Goal: Information Seeking & Learning: Check status

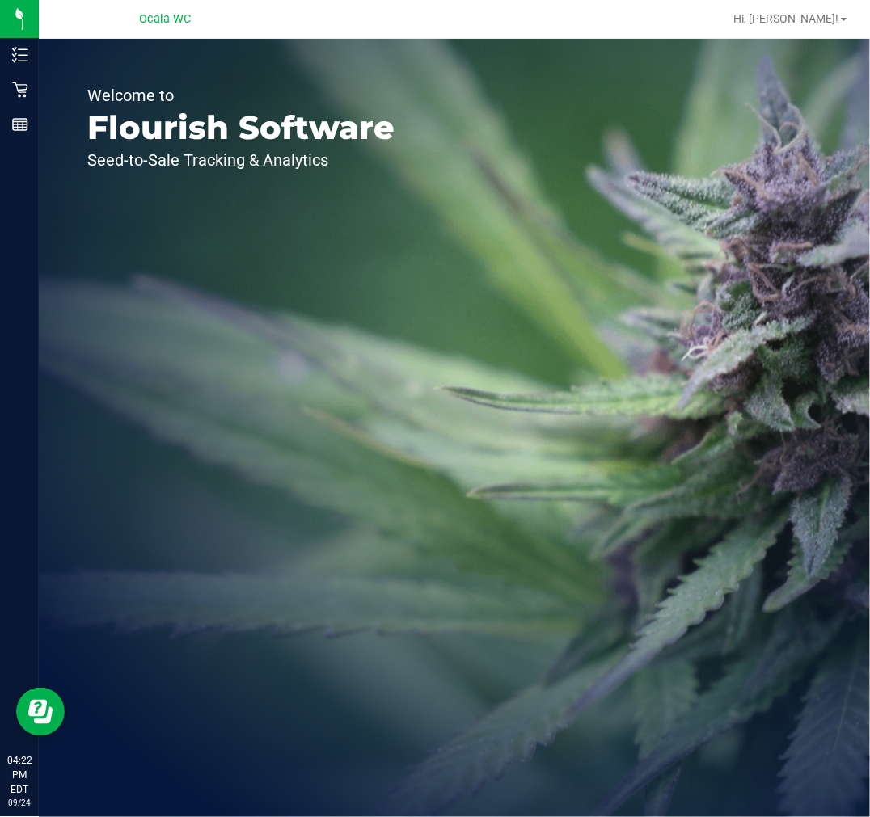
drag, startPoint x: 511, startPoint y: 218, endPoint x: 105, endPoint y: 91, distance: 425.5
click at [511, 218] on div "Welcome to Flourish Software Seed-to-Sale Tracking & Analytics" at bounding box center [454, 428] width 831 height 779
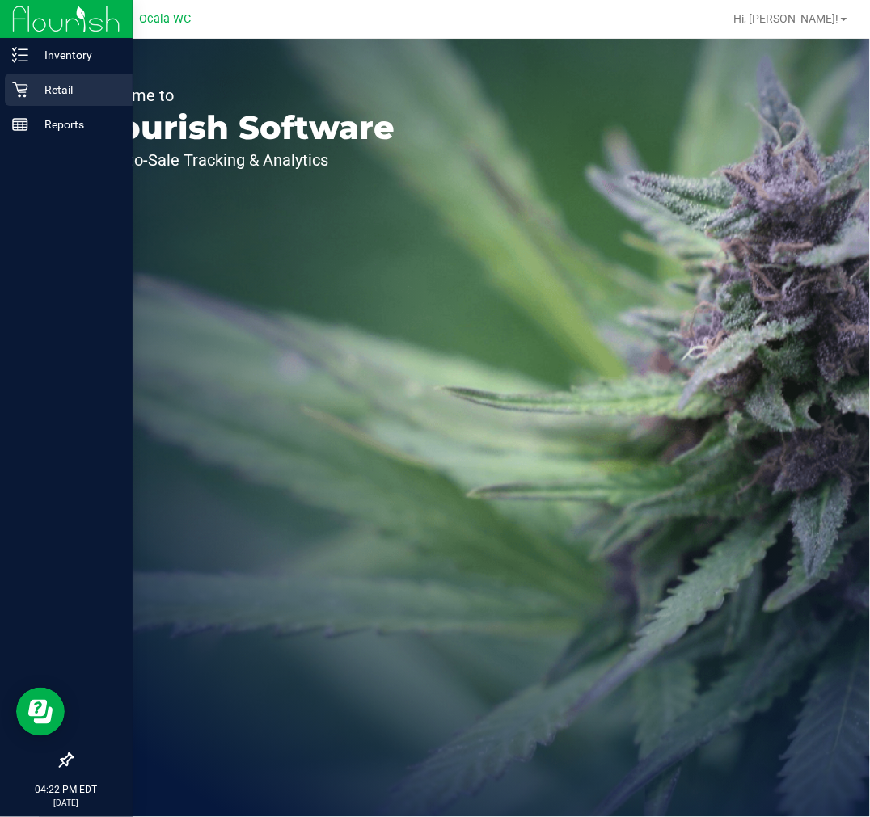
click at [19, 92] on icon at bounding box center [19, 89] width 15 height 15
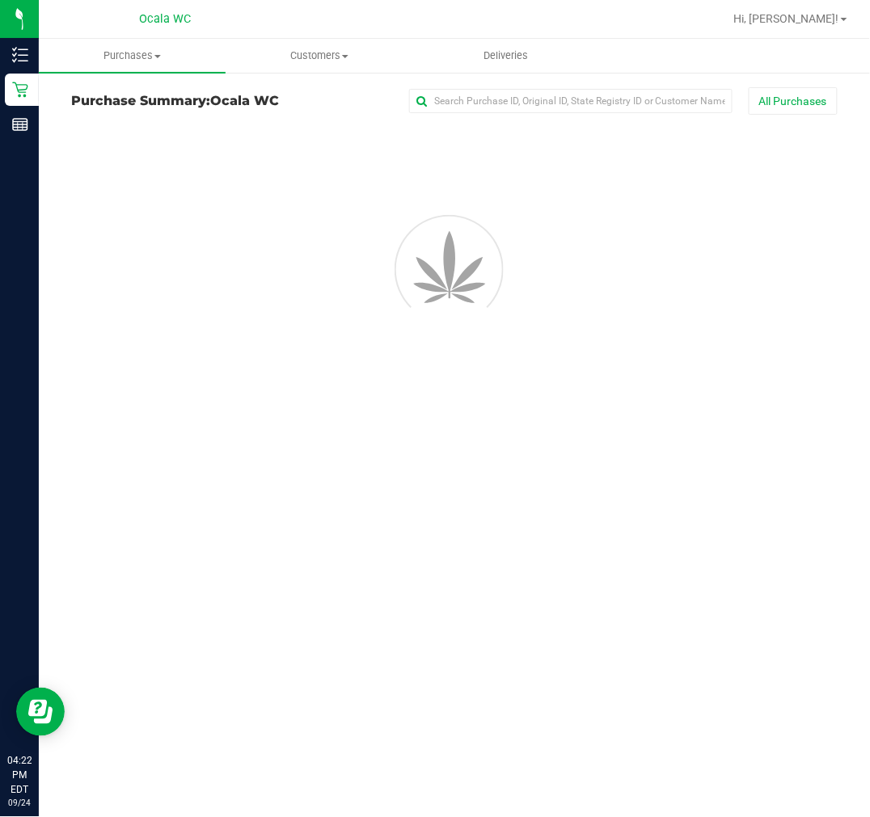
click at [464, 269] on div at bounding box center [427, 305] width 73 height 73
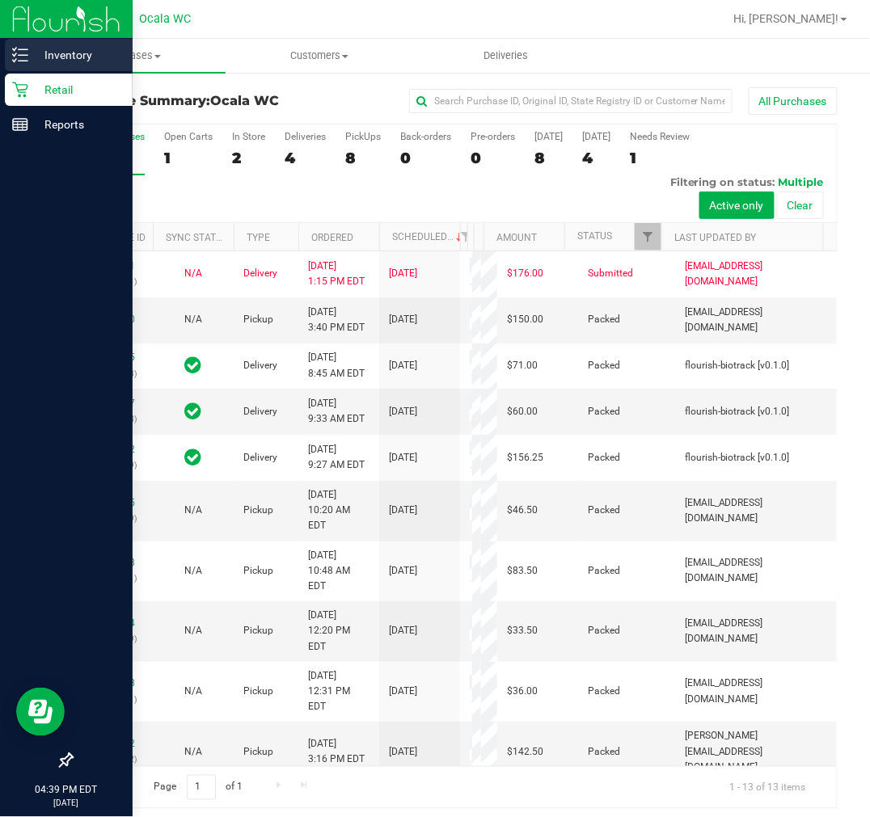
click at [53, 54] on p "Inventory" at bounding box center [76, 54] width 97 height 19
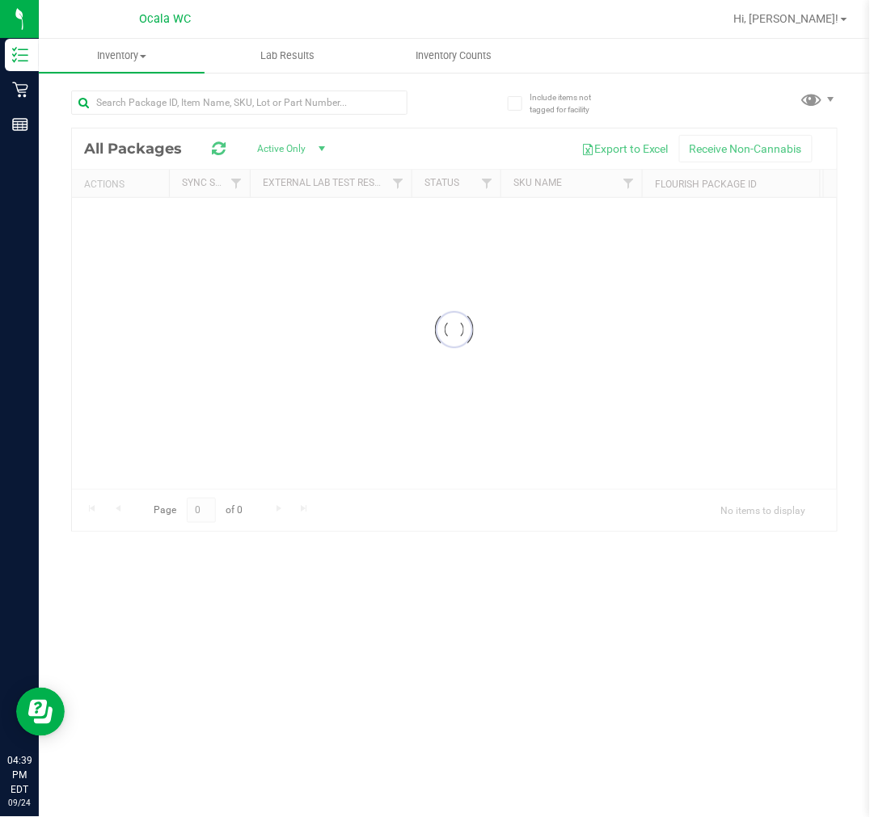
click at [243, 119] on div at bounding box center [239, 109] width 336 height 37
click at [247, 103] on input "text" at bounding box center [239, 103] width 336 height 24
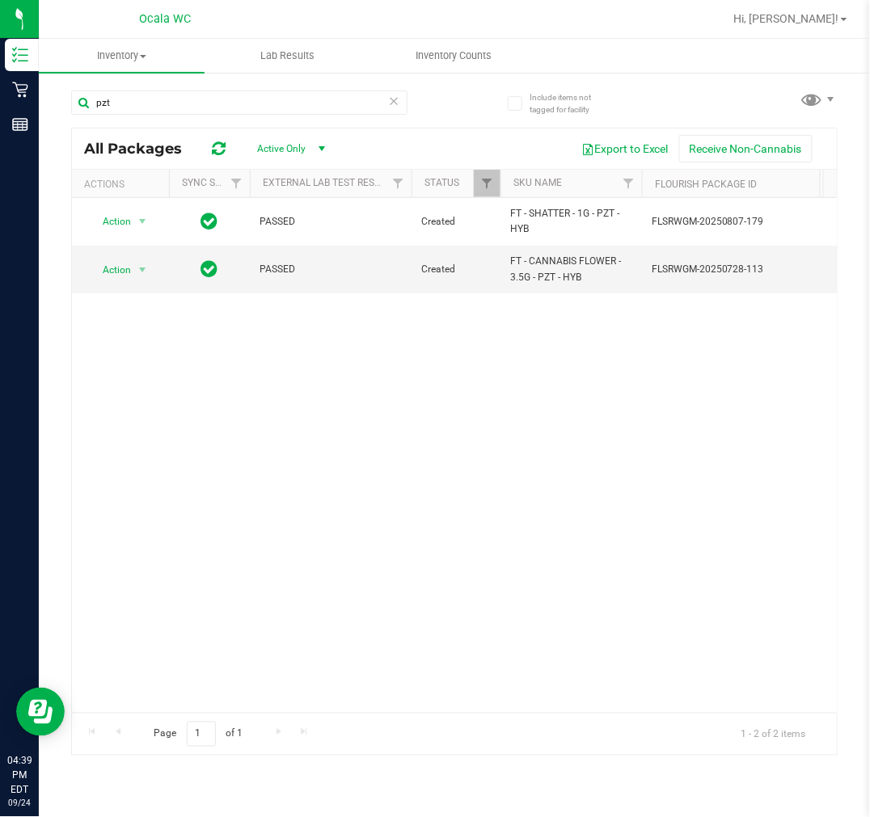
click at [569, 445] on div "Action Action Global inventory Package audit log Print package label Print prod…" at bounding box center [454, 455] width 765 height 515
click at [188, 95] on input "pzt" at bounding box center [239, 103] width 336 height 24
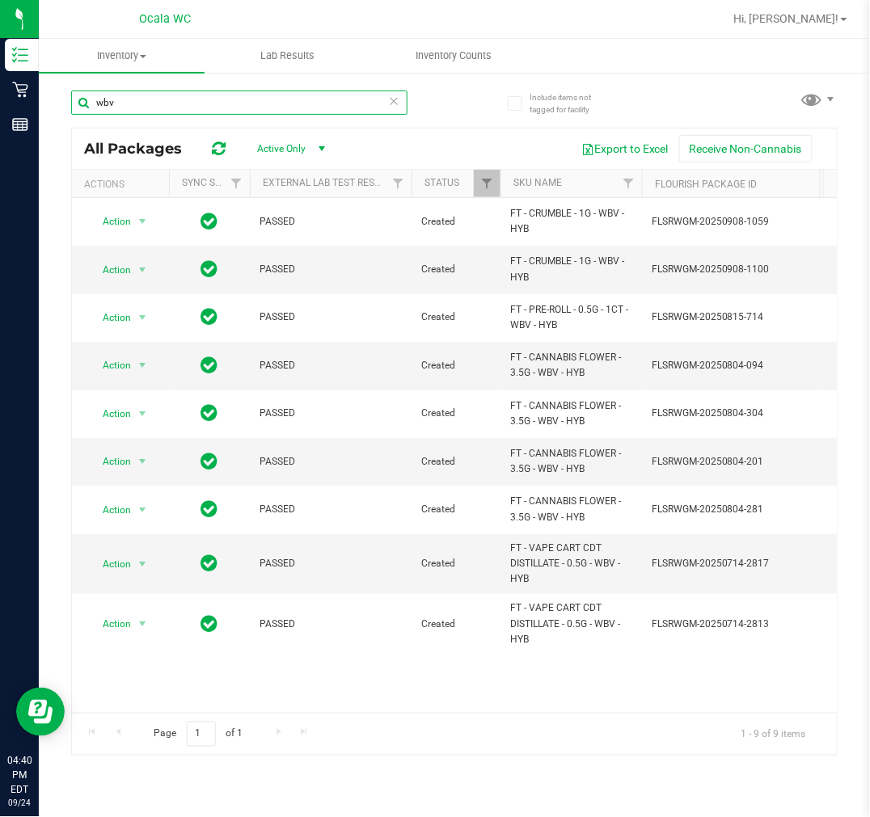
click at [308, 107] on input "wbv" at bounding box center [239, 103] width 336 height 24
type input "fic"
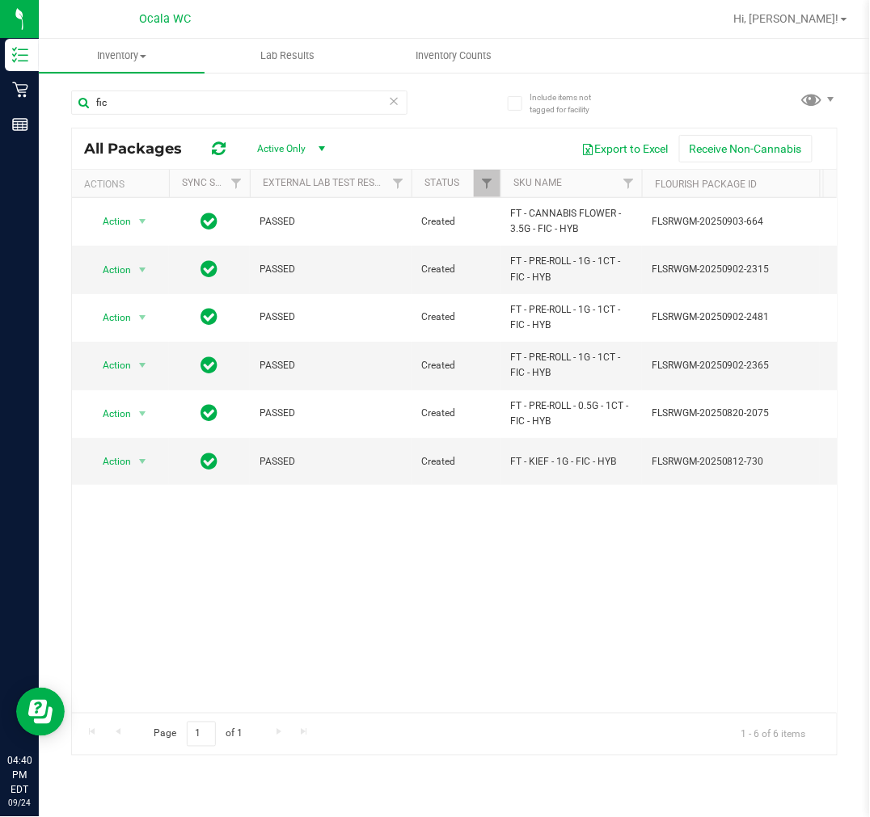
click at [459, 547] on div "Action Action Global inventory Package audit log Print package label Print prod…" at bounding box center [454, 455] width 765 height 515
